Goal: Information Seeking & Learning: Learn about a topic

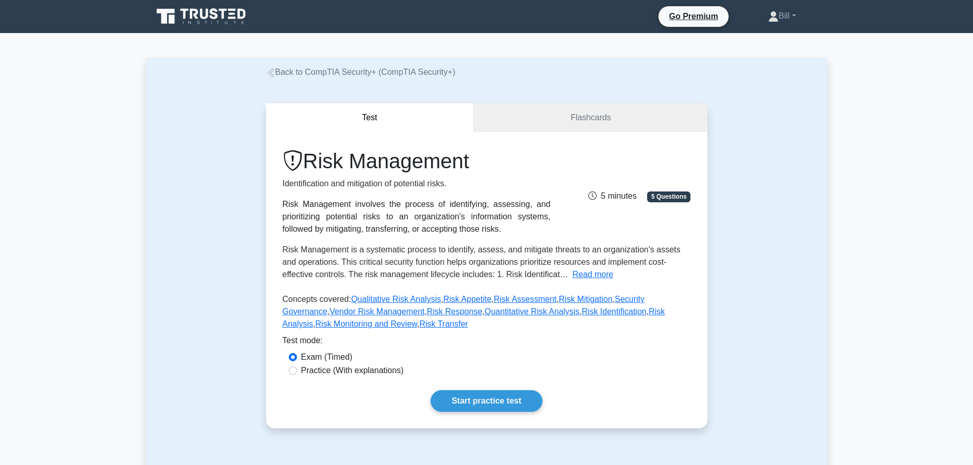
click at [195, 12] on icon at bounding box center [202, 17] width 99 height 20
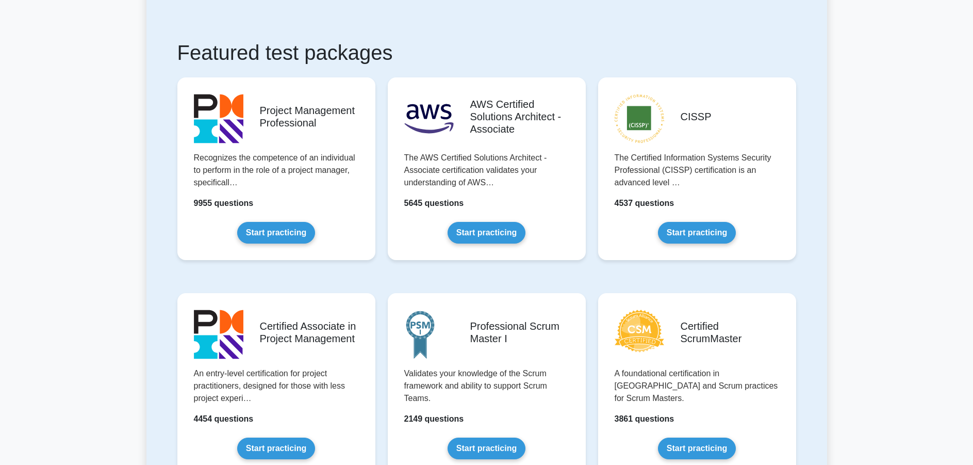
scroll to position [155, 0]
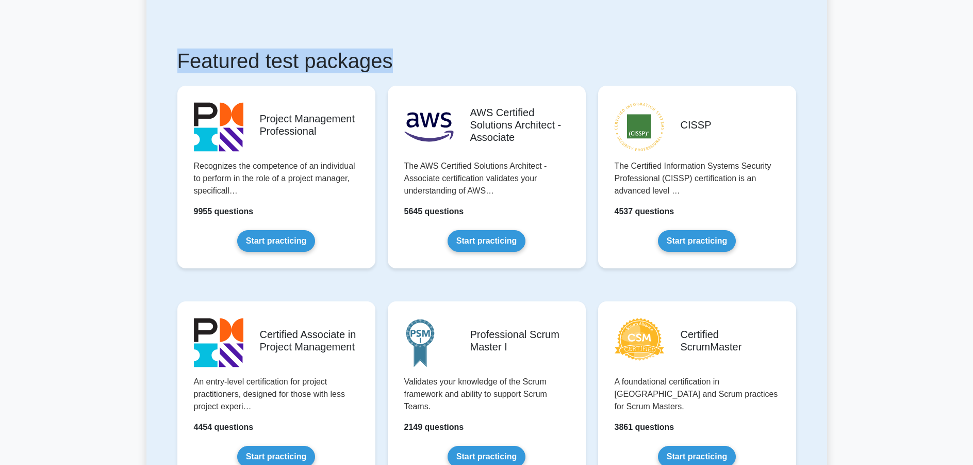
drag, startPoint x: 175, startPoint y: 61, endPoint x: 454, endPoint y: 61, distance: 279.5
click at [463, 59] on h1 "Featured test packages" at bounding box center [486, 60] width 619 height 25
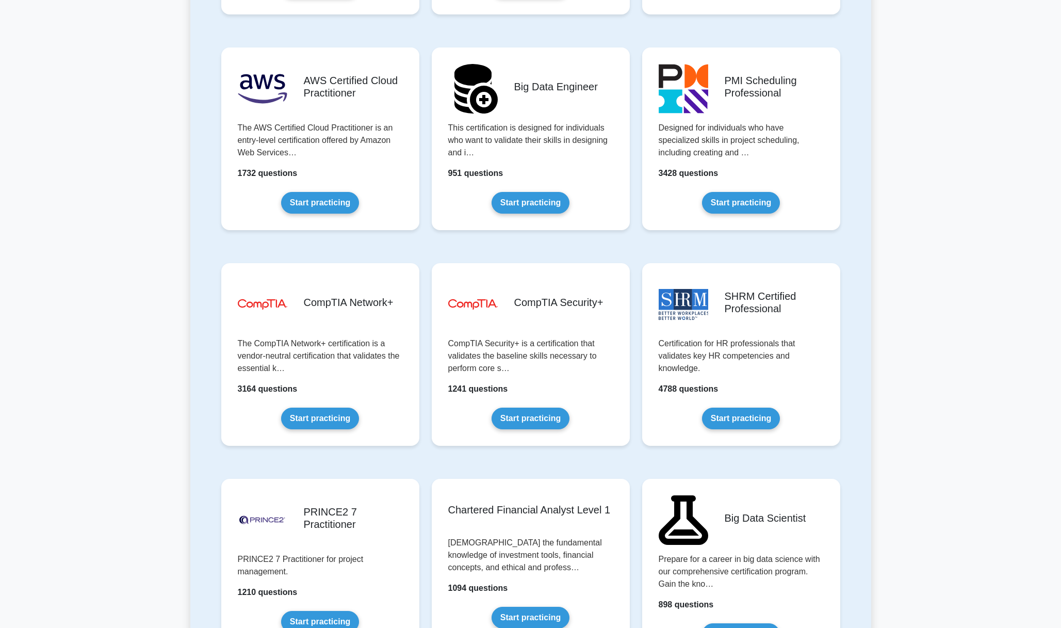
scroll to position [1753, 0]
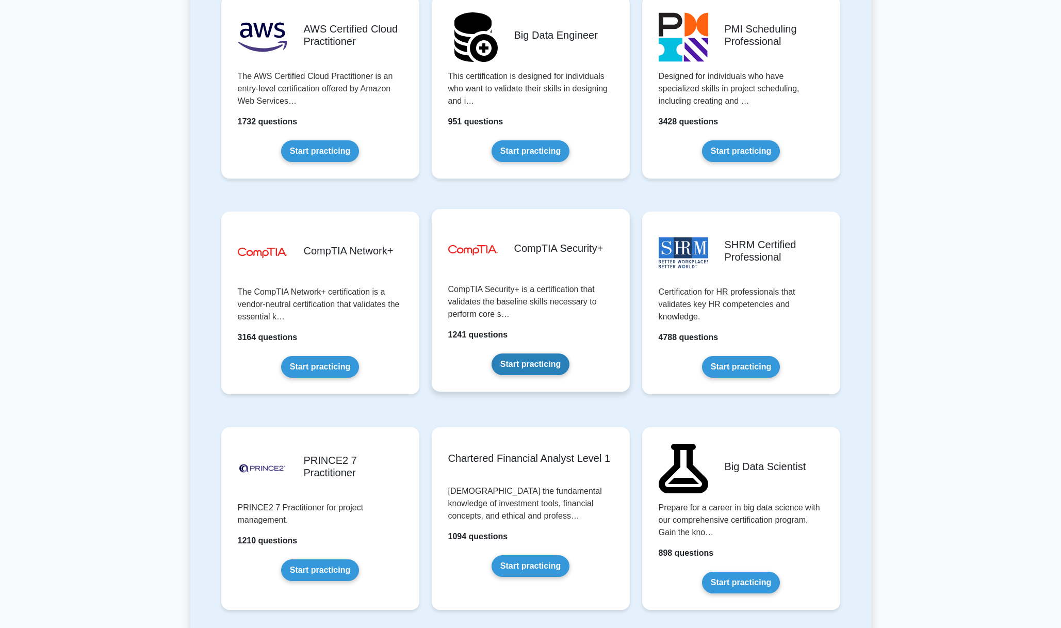
click at [543, 353] on link "Start practicing" at bounding box center [530, 364] width 78 height 22
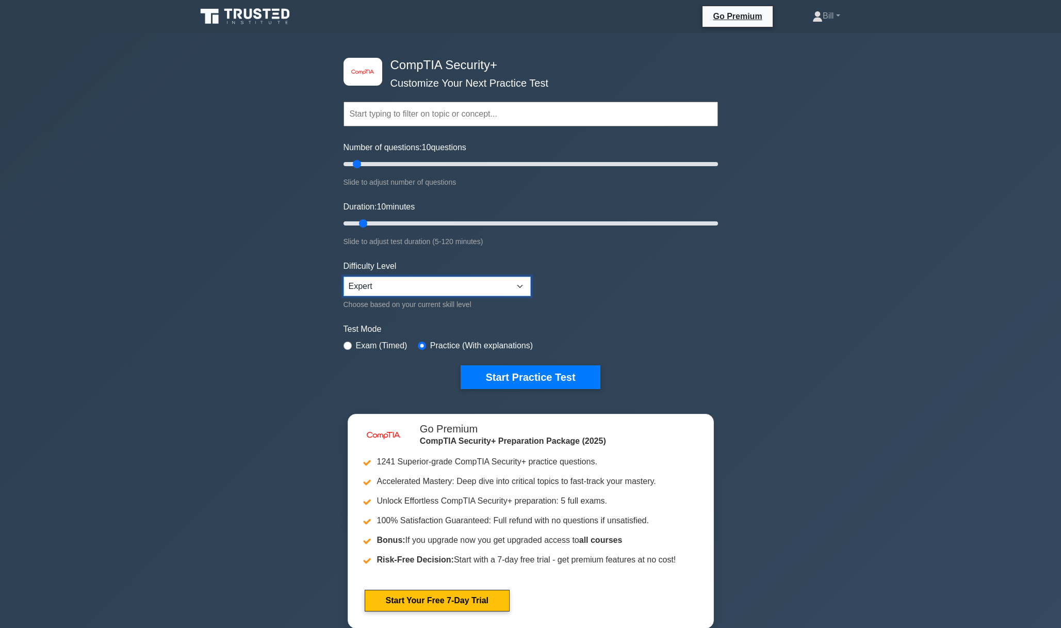
click at [383, 283] on select "Beginner Intermediate Expert" at bounding box center [436, 286] width 187 height 20
select select "beginner"
click at [343, 276] on select "Beginner Intermediate Expert" at bounding box center [436, 286] width 187 height 20
